Goal: Find specific fact: Find contact information

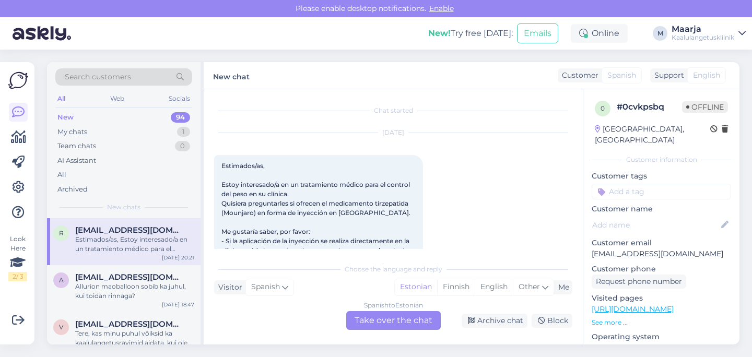
scroll to position [127, 0]
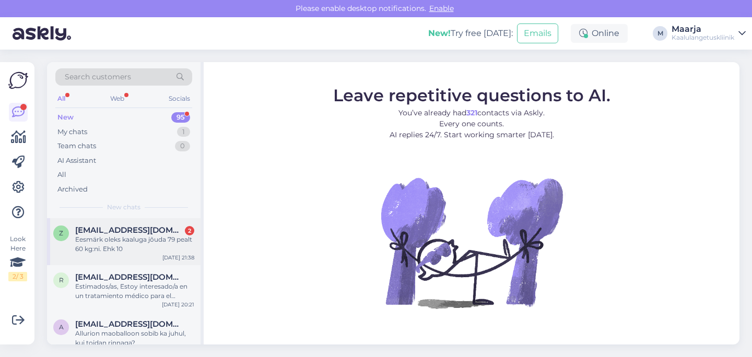
click at [165, 228] on span "[EMAIL_ADDRESS][DOMAIN_NAME]" at bounding box center [129, 230] width 109 height 9
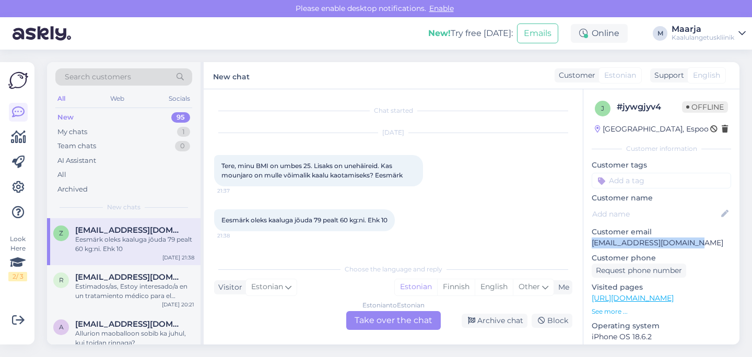
drag, startPoint x: 592, startPoint y: 243, endPoint x: 716, endPoint y: 239, distance: 124.5
click at [716, 239] on p "[EMAIL_ADDRESS][DOMAIN_NAME]" at bounding box center [662, 243] width 140 height 11
copy p "[EMAIL_ADDRESS][DOMAIN_NAME]"
